Goal: Check status: Check status

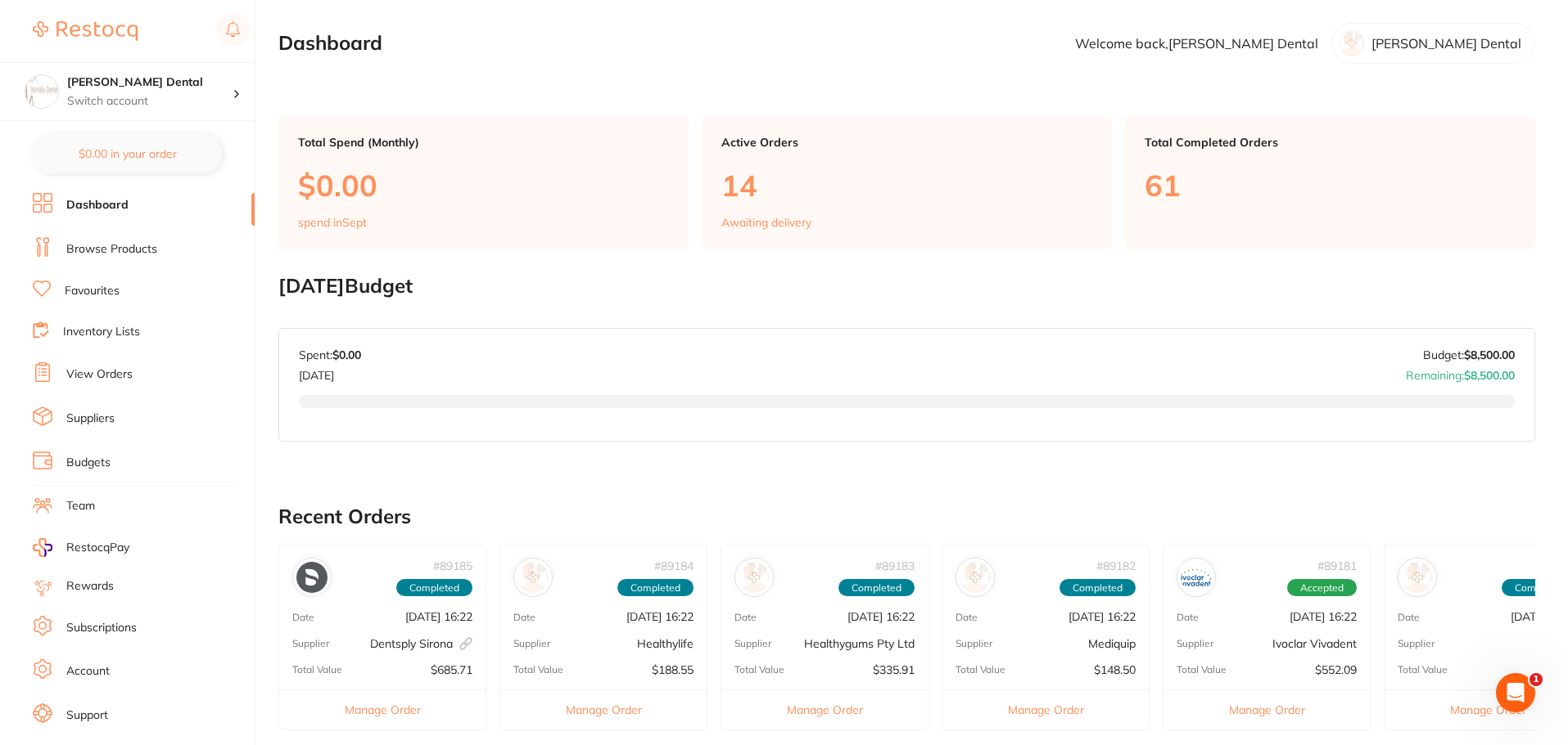
click at [104, 370] on link "View Orders" at bounding box center [100, 375] width 67 height 17
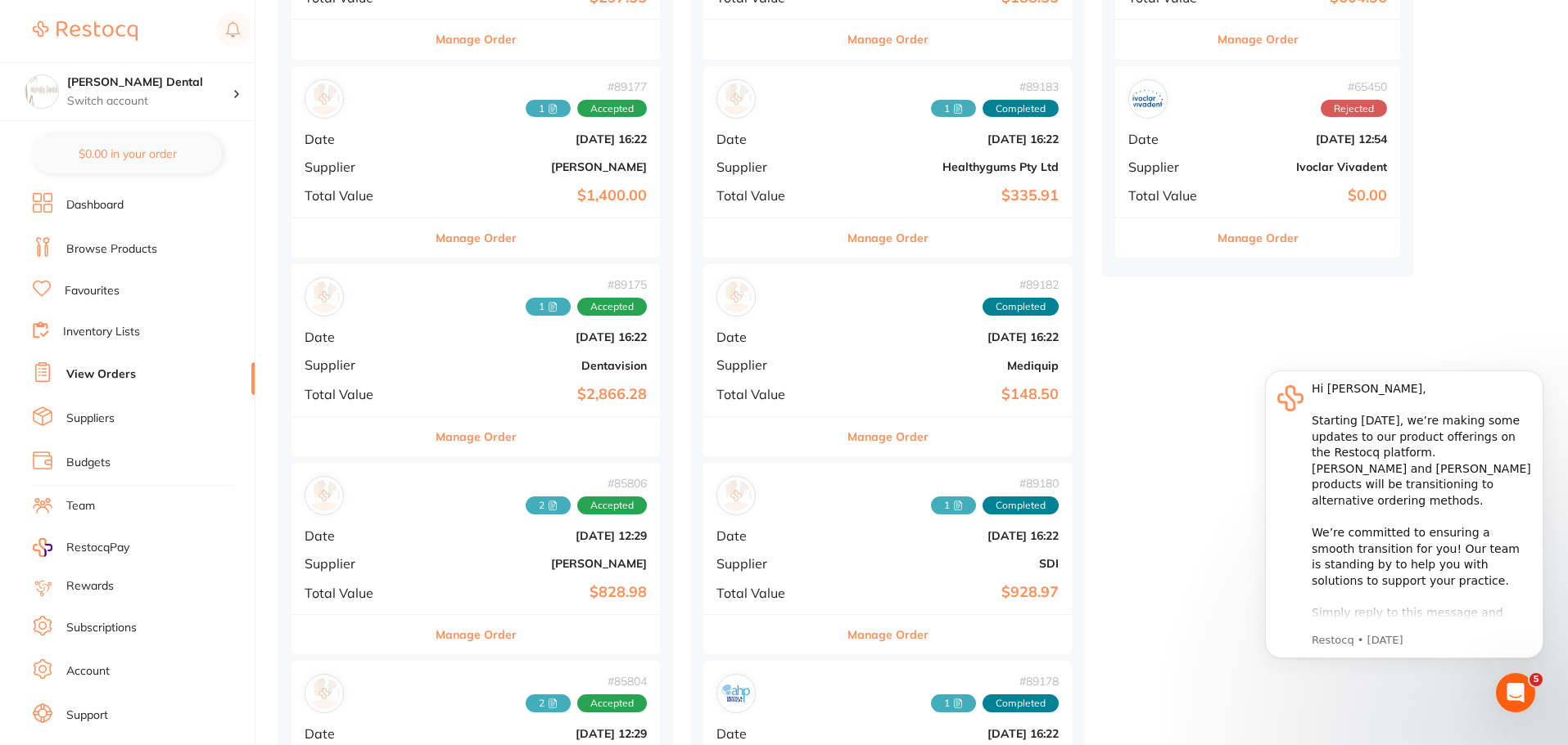
scroll to position [573, 0]
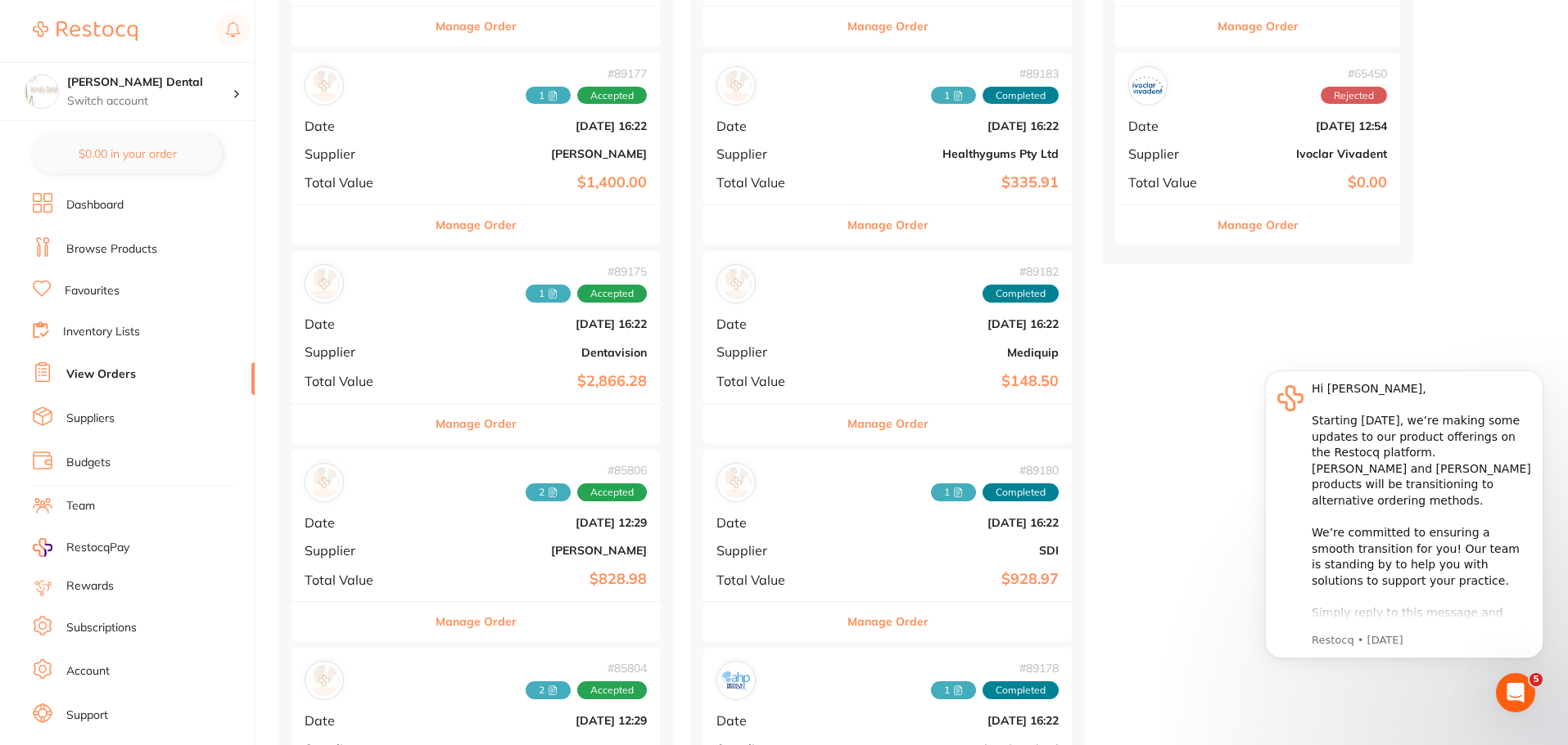
click at [445, 425] on button "Manage Order" at bounding box center [476, 424] width 81 height 39
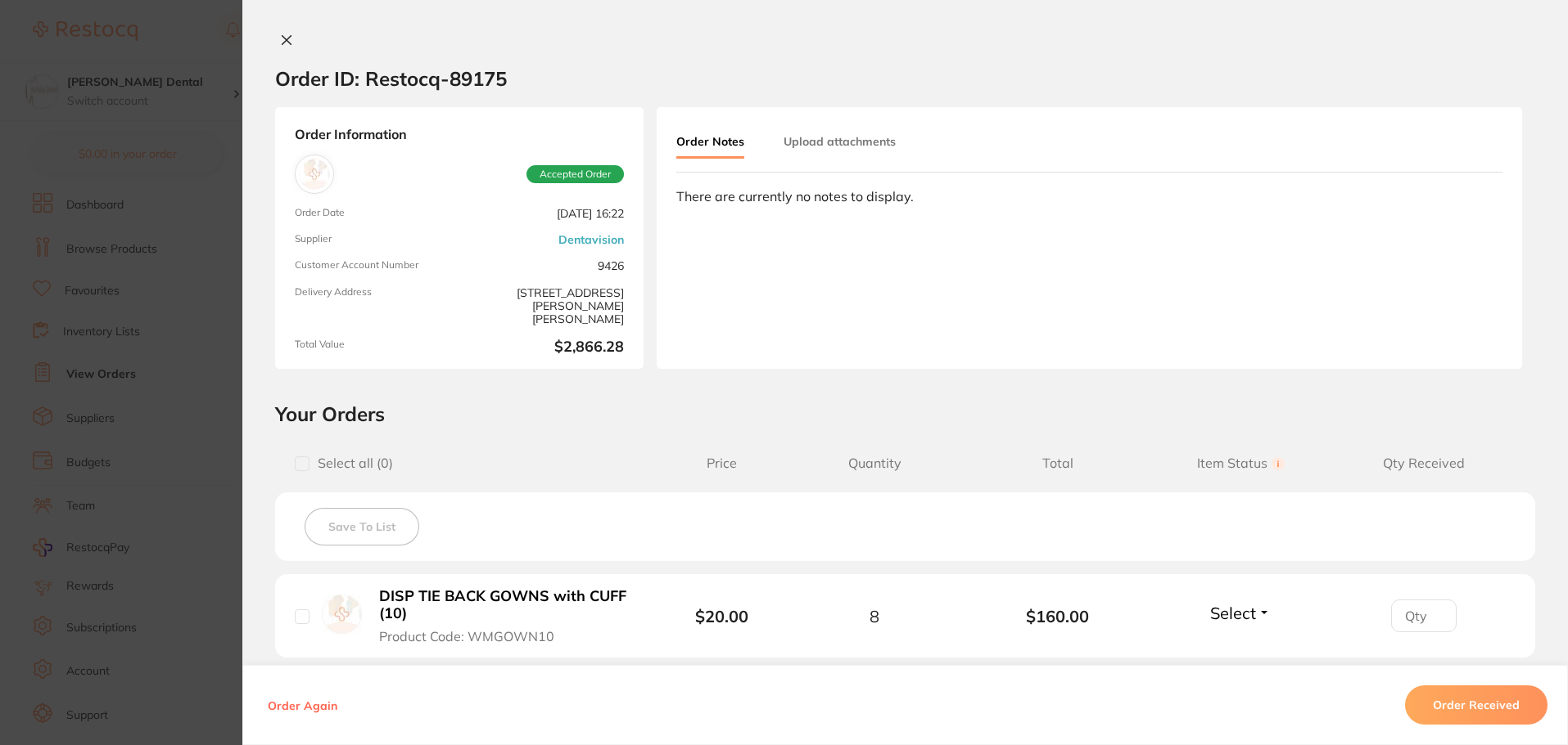
scroll to position [491, 0]
click at [281, 34] on icon at bounding box center [286, 39] width 13 height 13
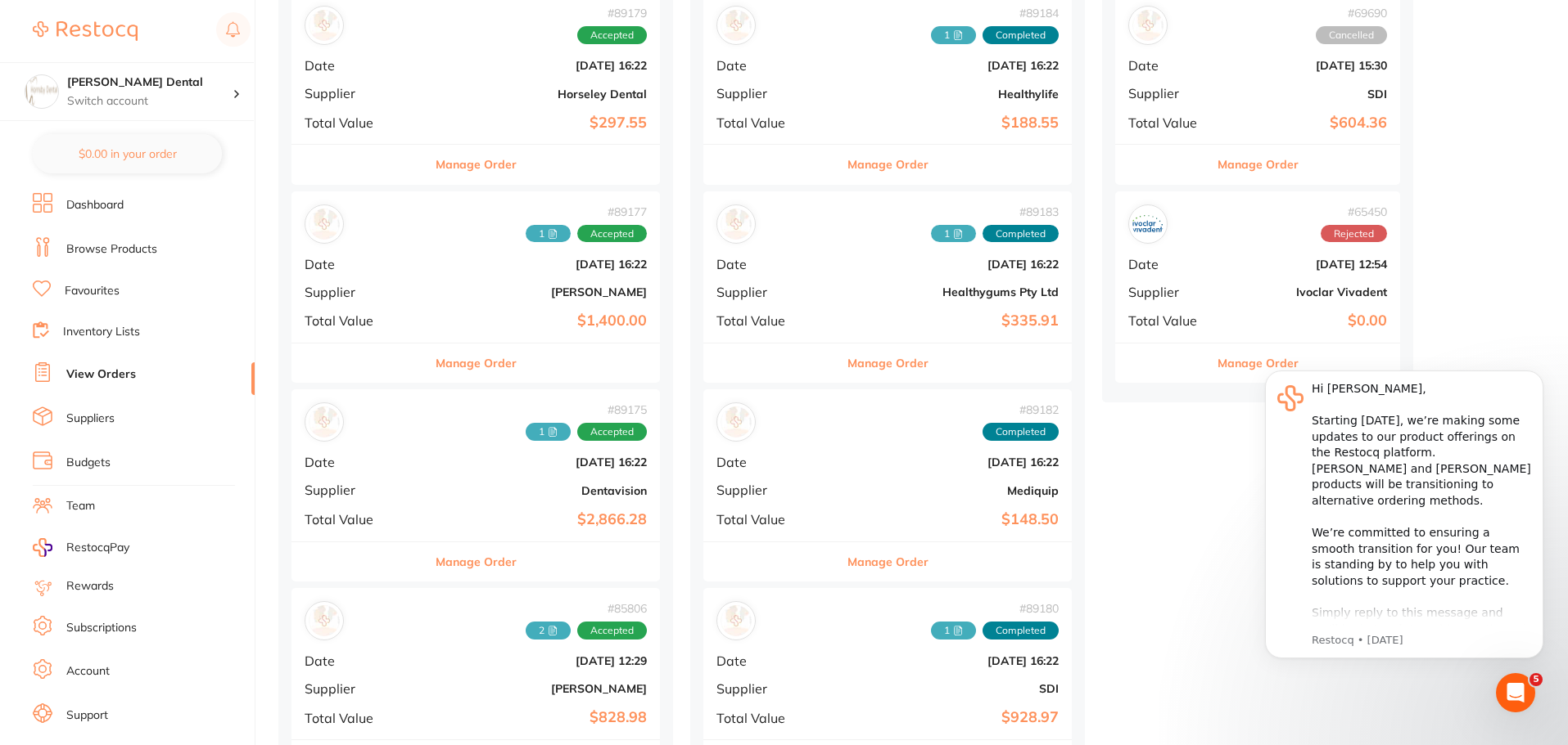
scroll to position [409, 0]
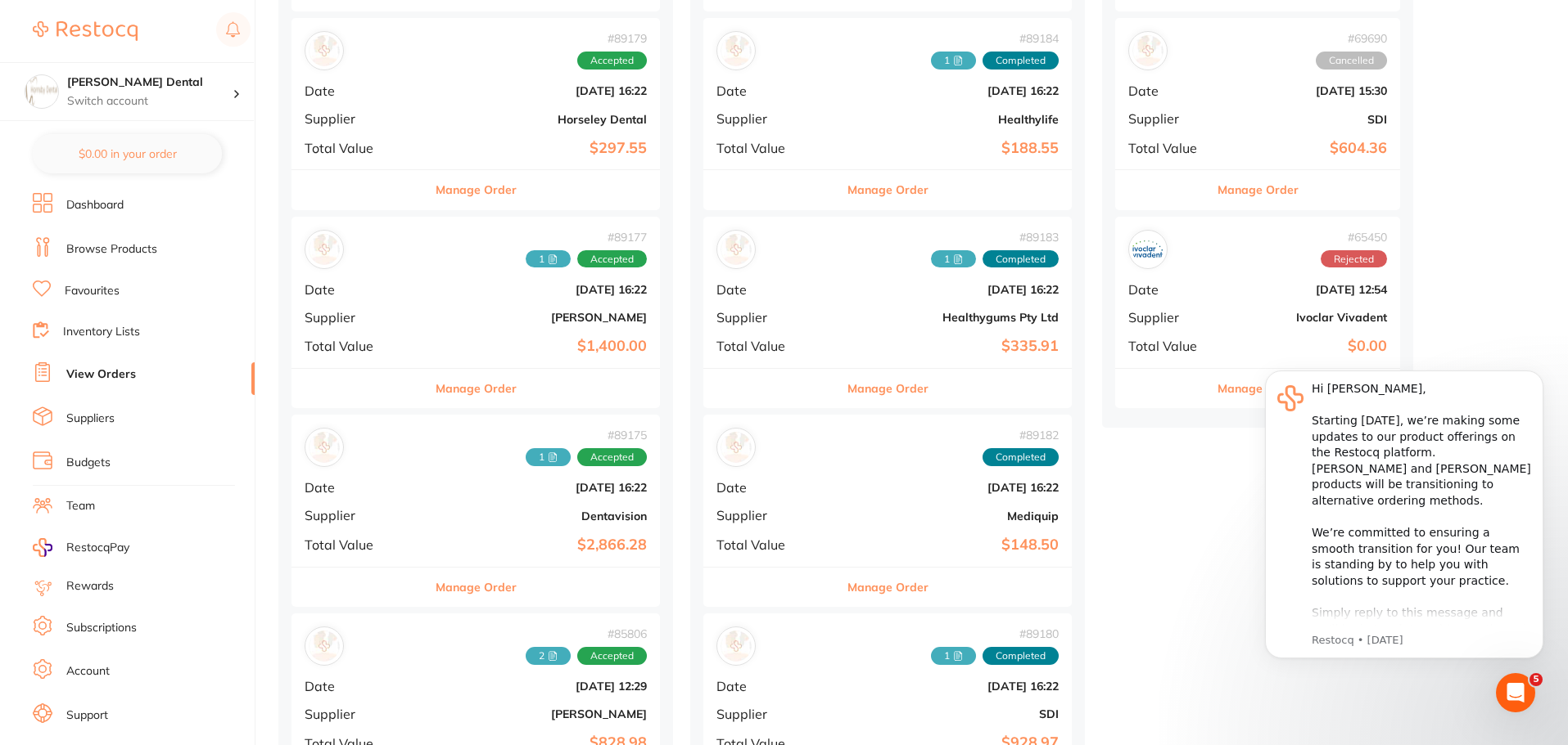
click at [458, 385] on button "Manage Order" at bounding box center [476, 388] width 81 height 39
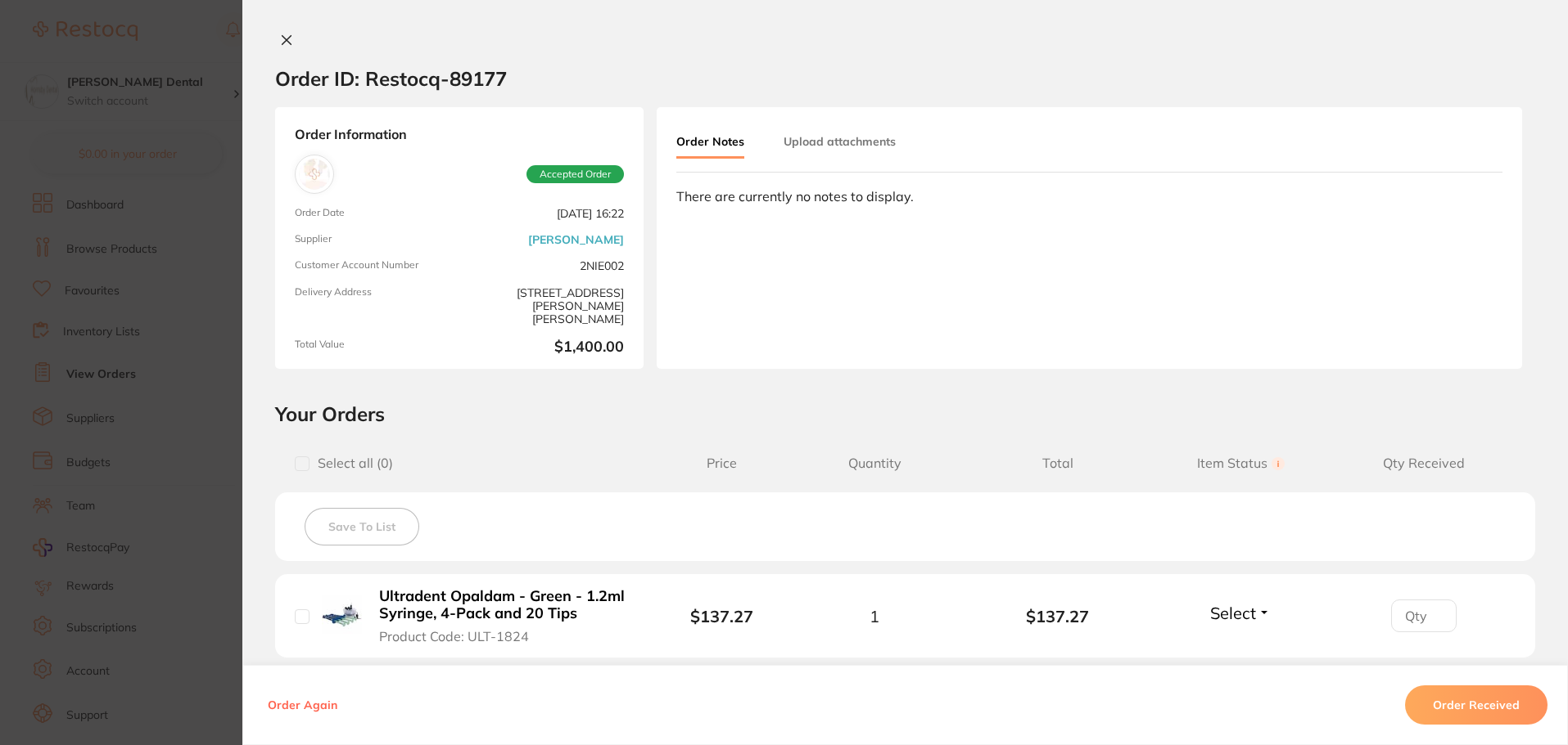
scroll to position [164, 0]
click at [281, 44] on icon at bounding box center [286, 39] width 13 height 13
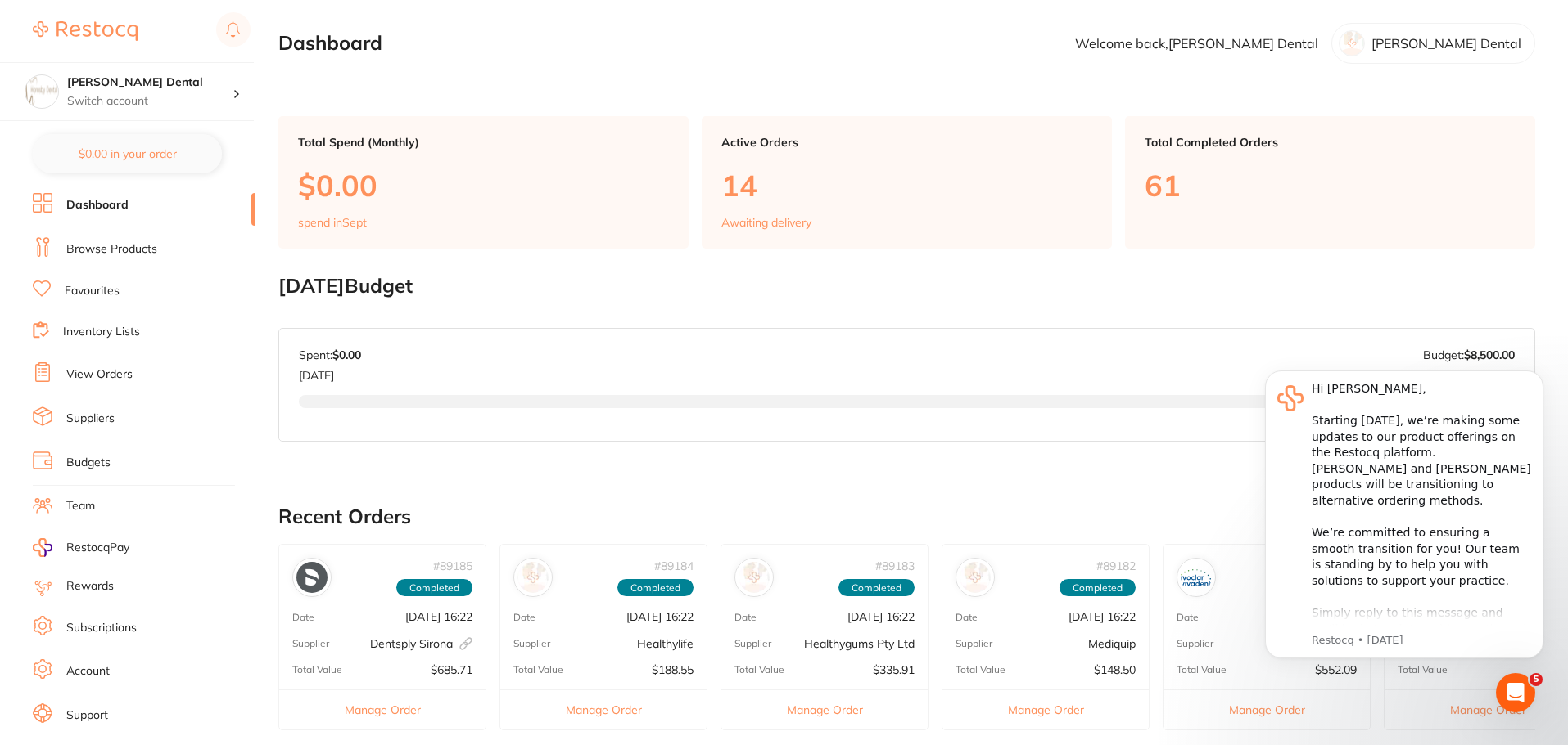
click at [119, 380] on link "View Orders" at bounding box center [100, 375] width 67 height 17
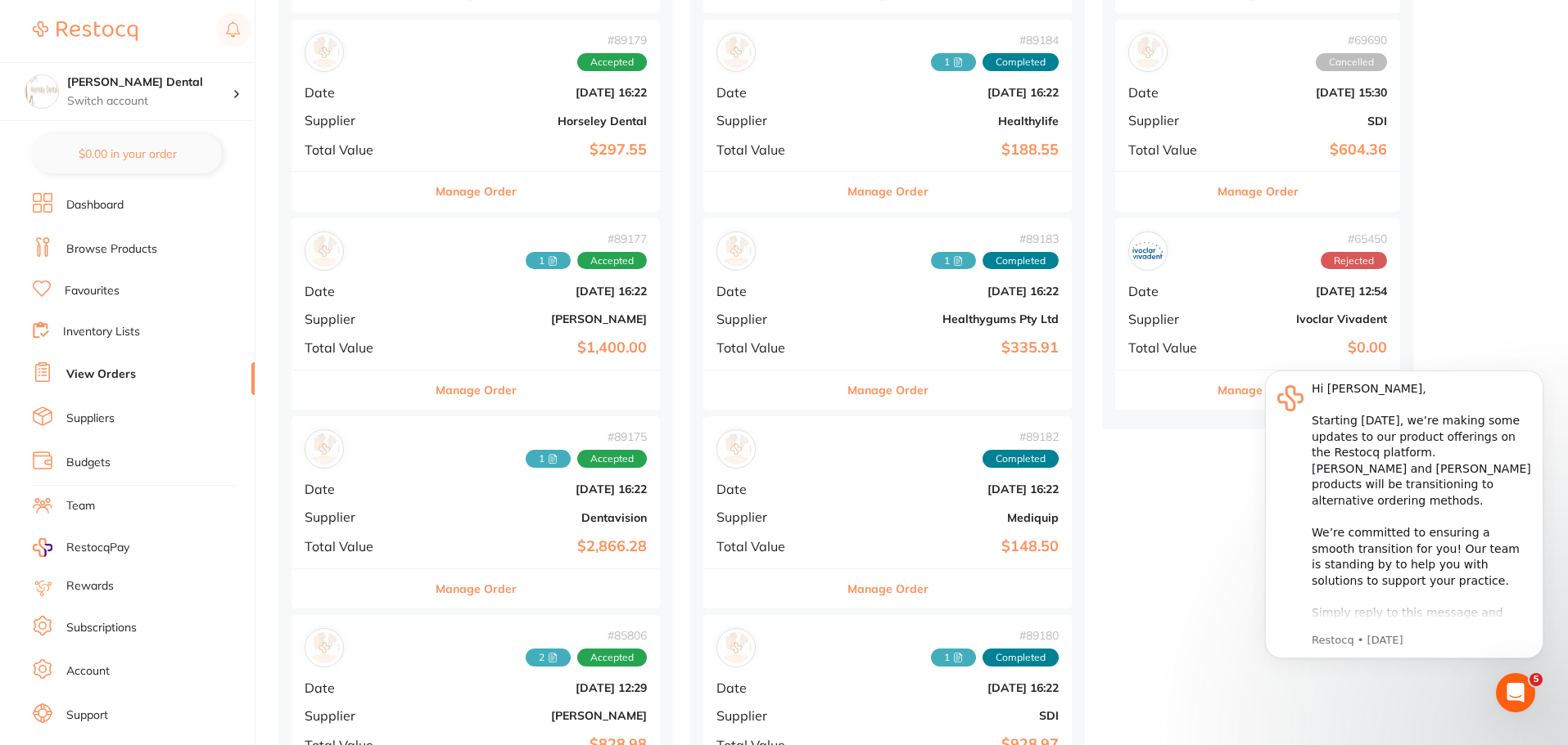
scroll to position [409, 0]
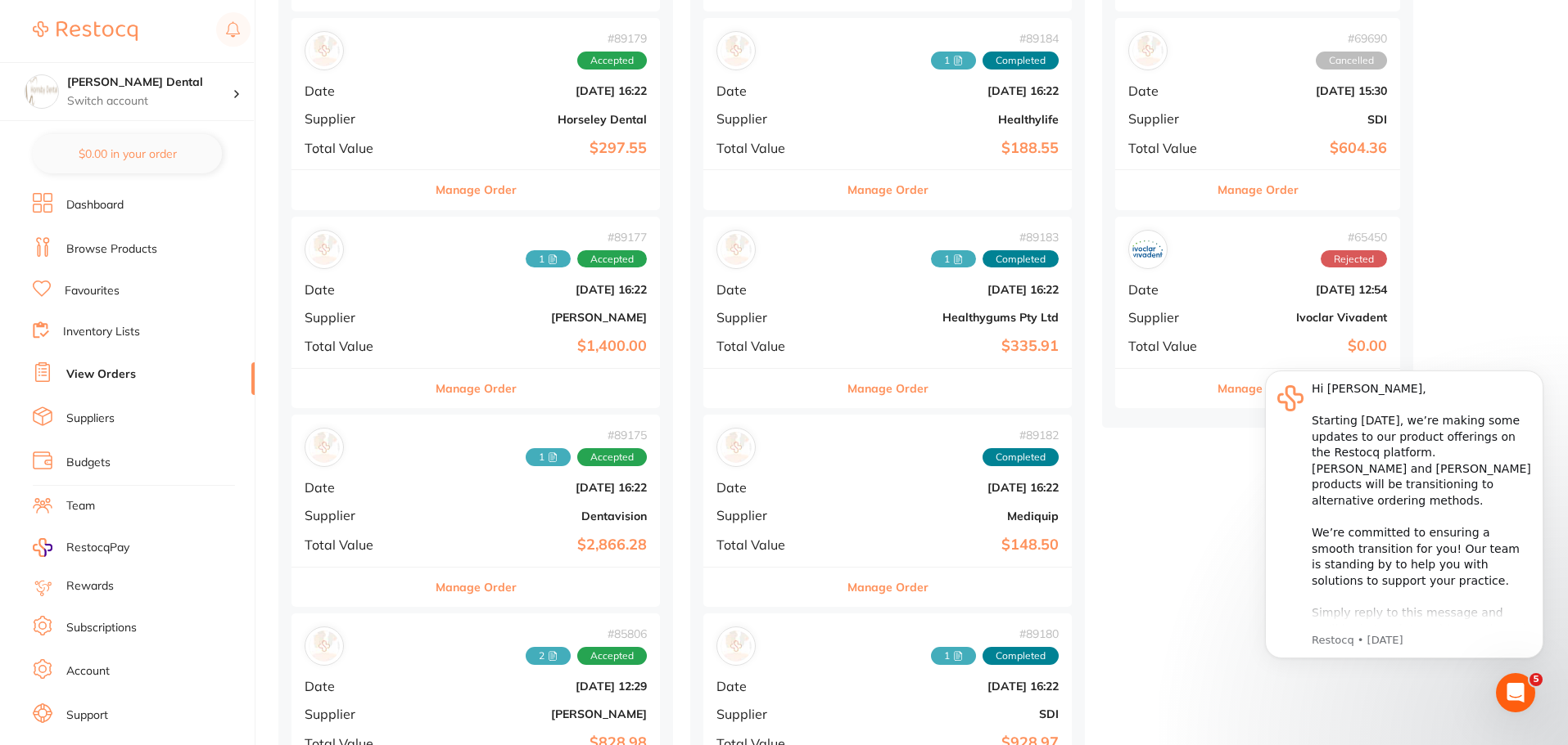
click at [454, 397] on button "Manage Order" at bounding box center [476, 388] width 81 height 39
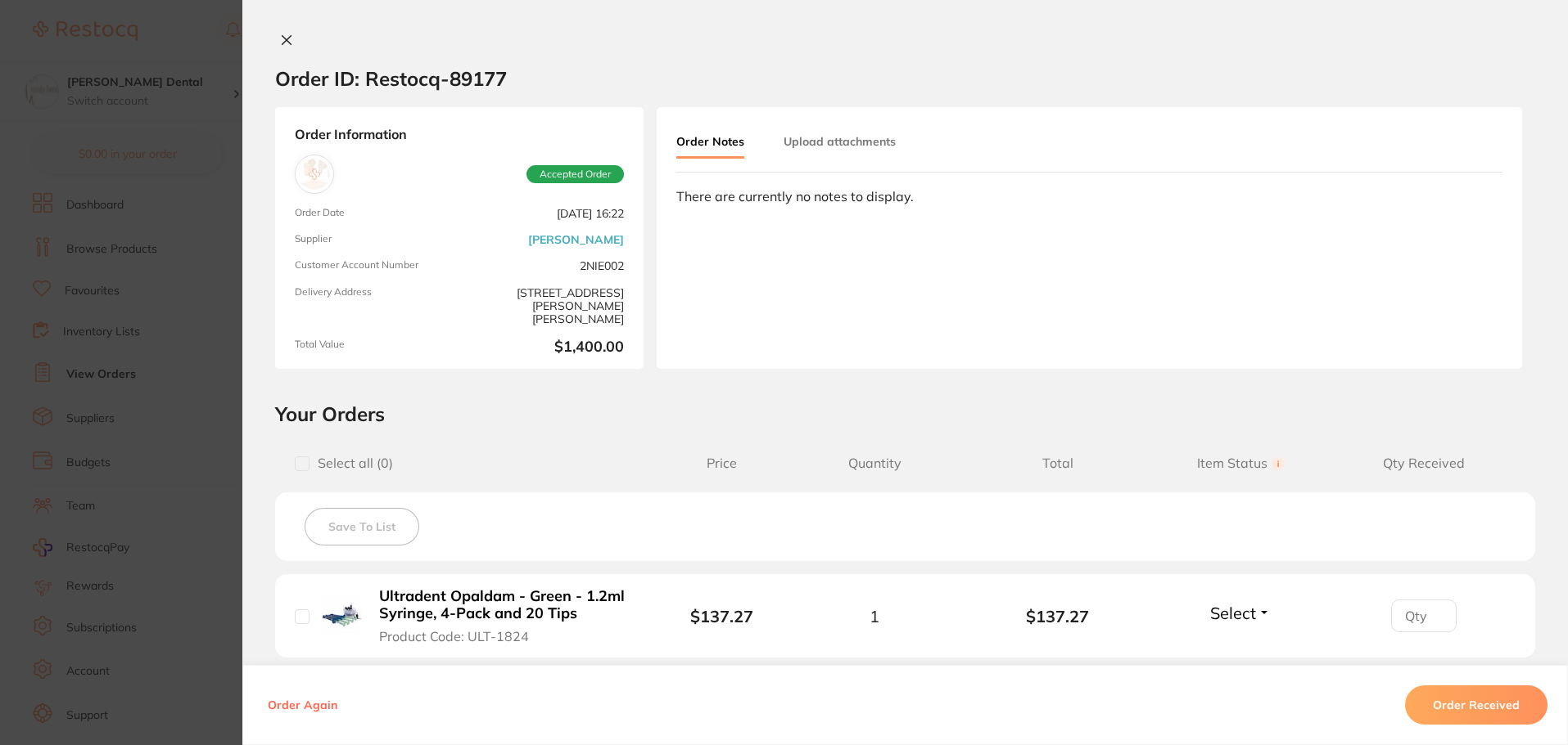
click at [871, 146] on button "Upload attachments" at bounding box center [839, 142] width 112 height 30
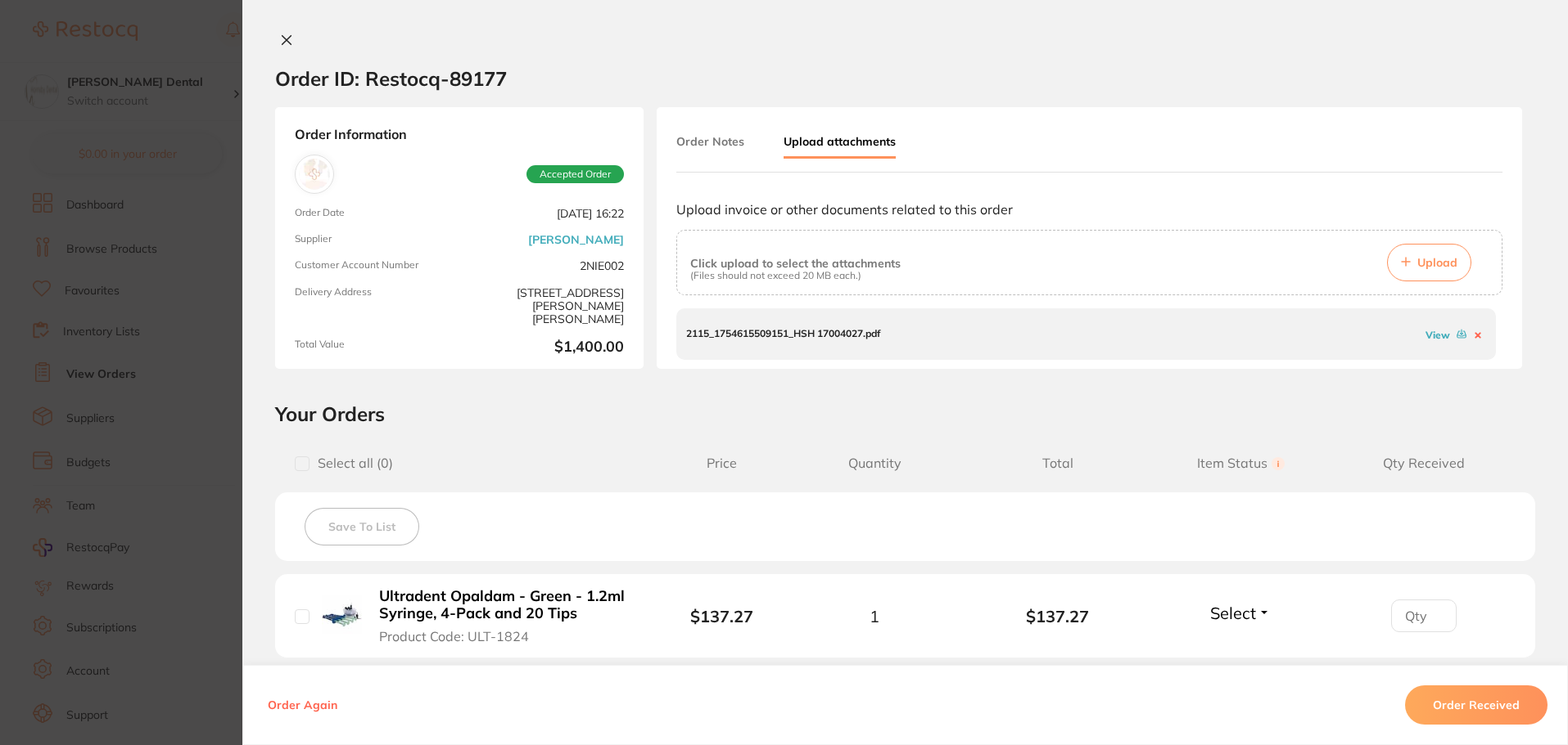
click at [1438, 335] on link "View" at bounding box center [1437, 335] width 25 height 12
